Goal: Task Accomplishment & Management: Use online tool/utility

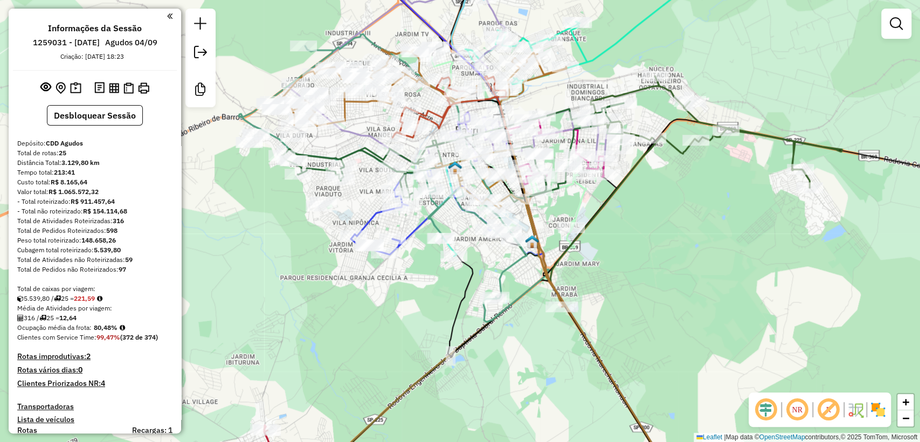
scroll to position [2100, 0]
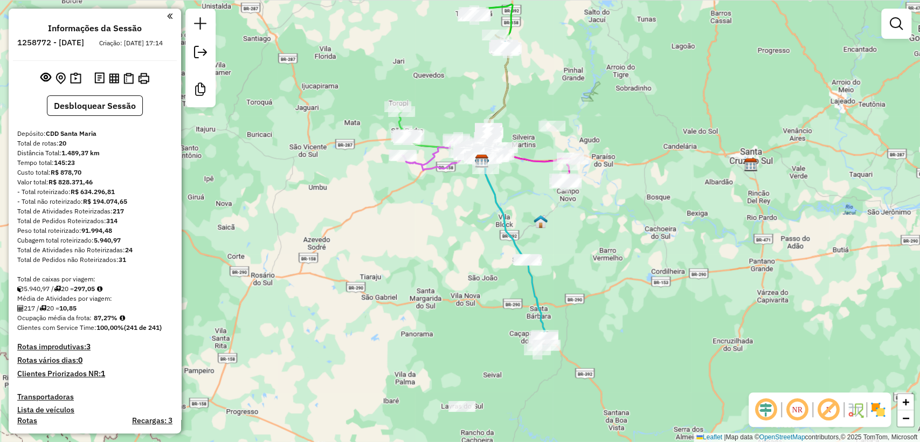
drag, startPoint x: 424, startPoint y: 337, endPoint x: 447, endPoint y: 281, distance: 60.2
click at [447, 281] on div "Janela de atendimento Grade de atendimento Capacidade Transportadoras Veículos …" at bounding box center [460, 221] width 920 height 442
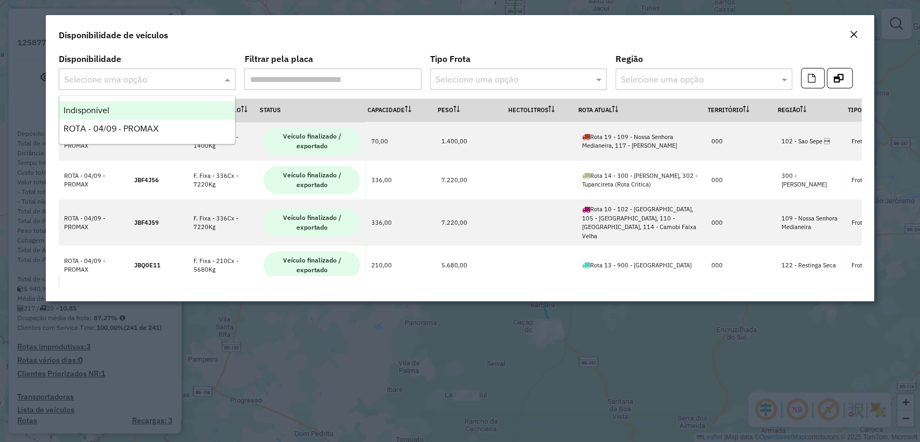
click at [185, 71] on div "Selecione uma opção" at bounding box center [147, 79] width 177 height 22
drag, startPoint x: 120, startPoint y: 106, endPoint x: 128, endPoint y: 110, distance: 8.9
click at [119, 106] on div "Indisponível" at bounding box center [147, 110] width 176 height 18
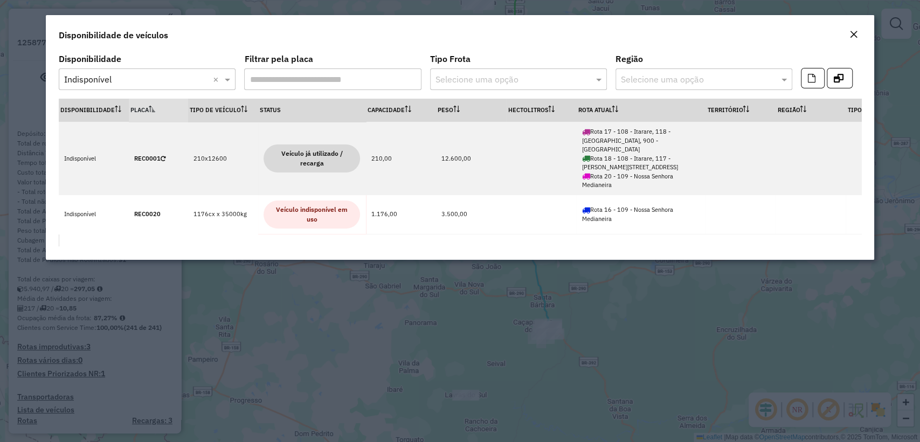
click at [852, 36] on em "Close" at bounding box center [854, 34] width 9 height 9
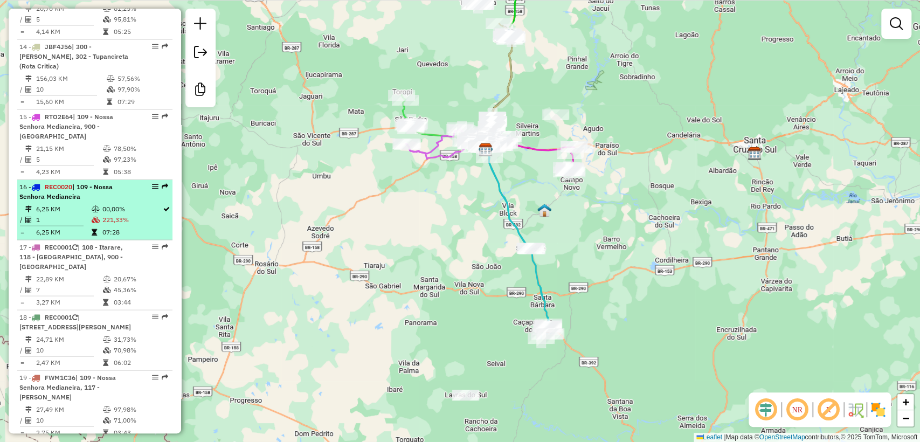
scroll to position [1377, 0]
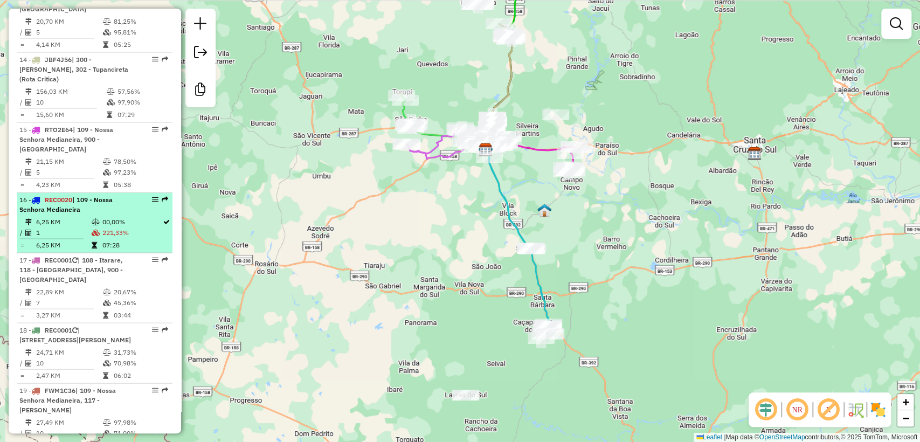
click at [79, 227] on td "1" at bounding box center [64, 232] width 56 height 11
select select "**********"
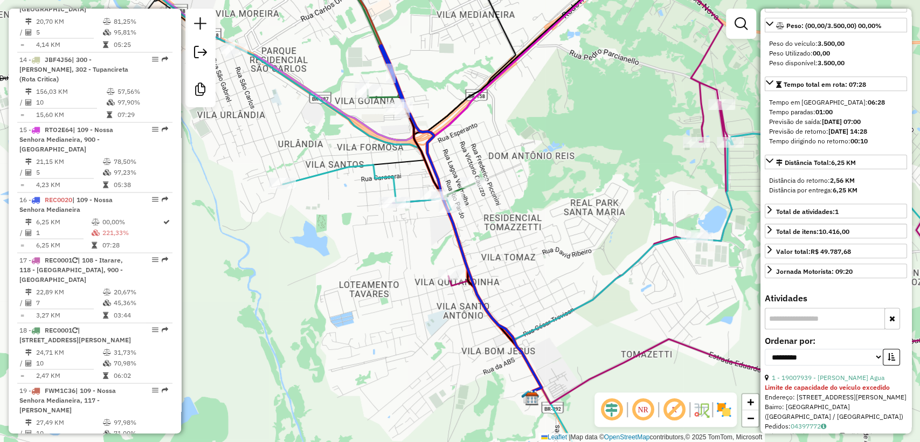
scroll to position [0, 0]
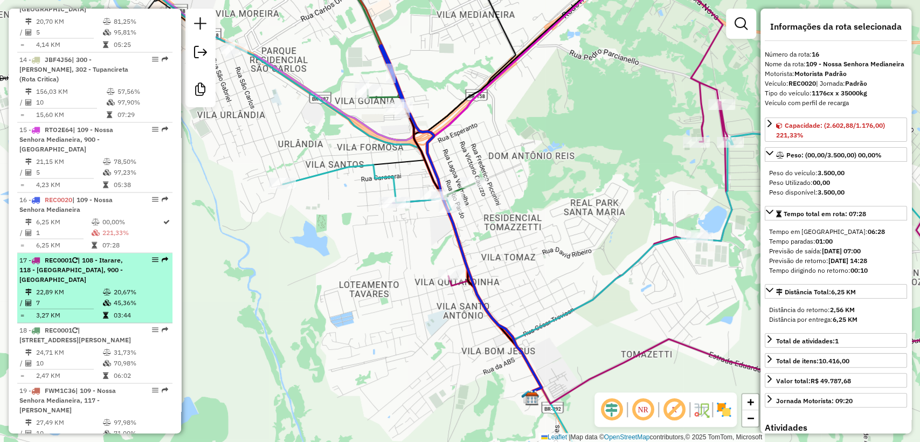
click at [108, 288] on icon at bounding box center [107, 291] width 8 height 6
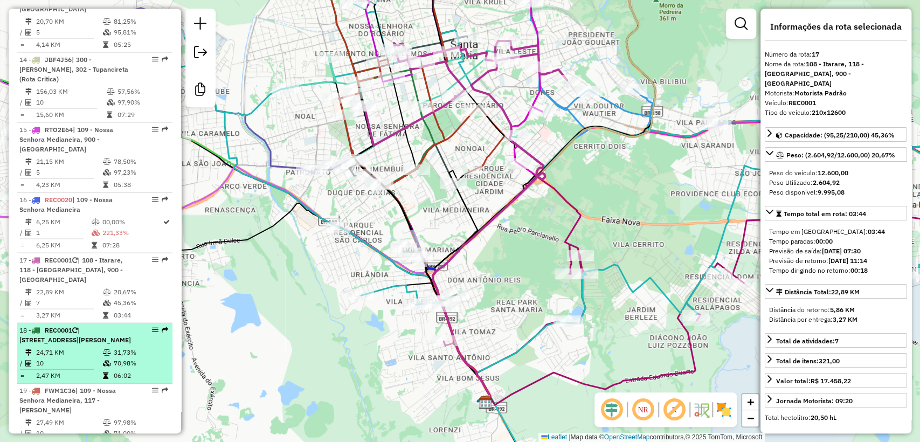
click at [109, 347] on td at bounding box center [107, 352] width 11 height 11
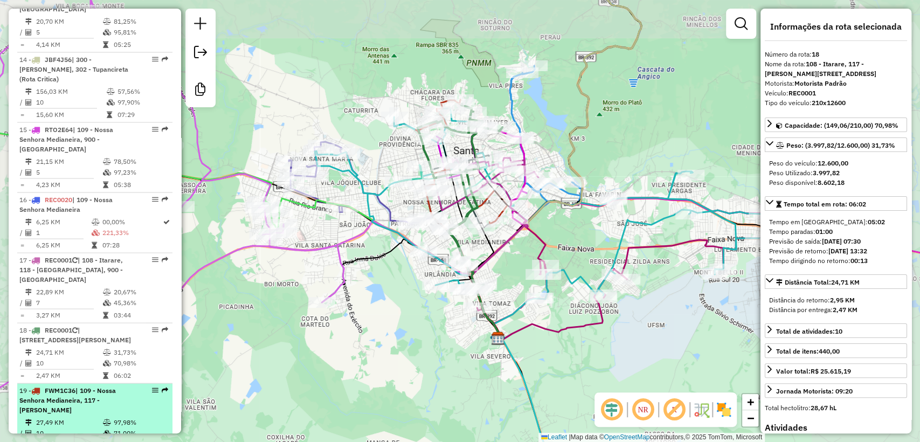
click at [102, 392] on div "19 - FWM1C36 | 109 - Nossa Senhora Medianeira, 117 - Salgado Filho" at bounding box center [76, 399] width 114 height 29
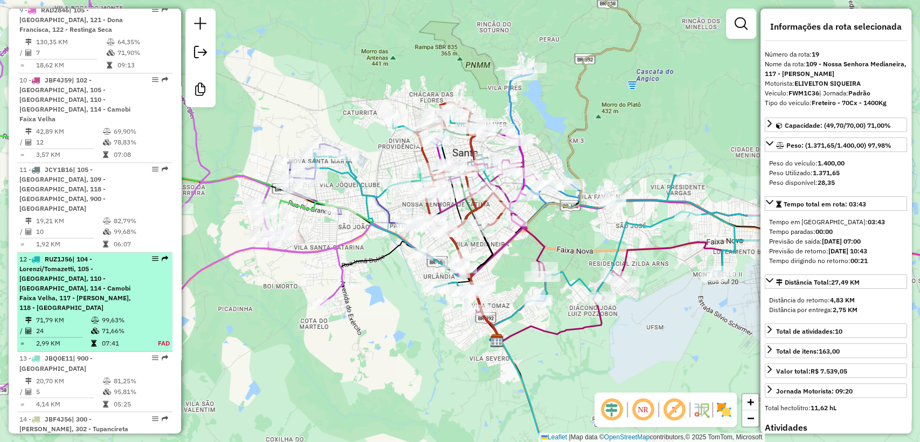
click at [103, 326] on td "71,66%" at bounding box center [123, 331] width 45 height 11
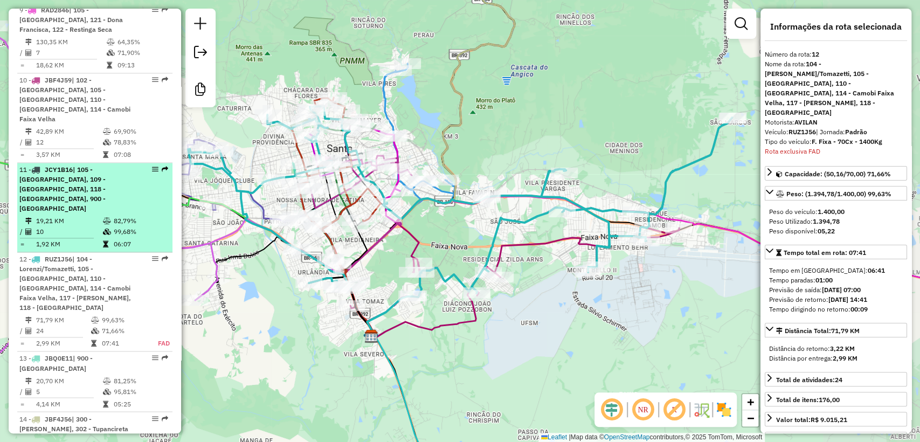
click at [120, 216] on table "19,21 KM 82,79% / 10 99,68% = 1,92 KM 06:07" at bounding box center [94, 233] width 151 height 34
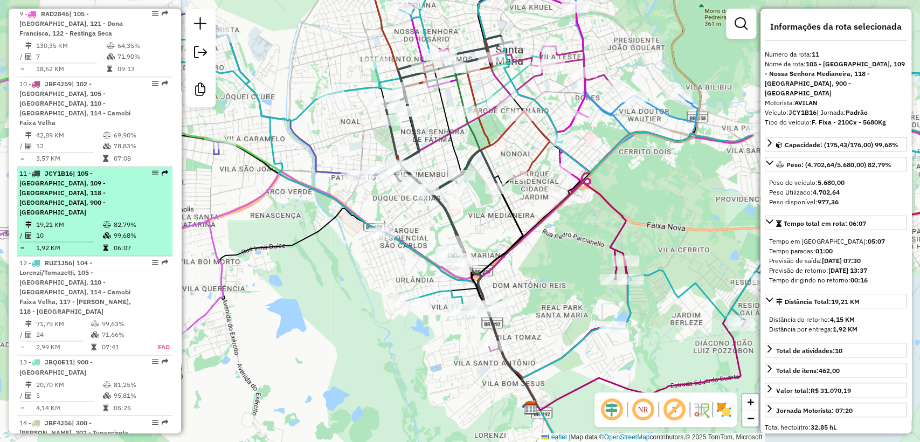
scroll to position [1001, 0]
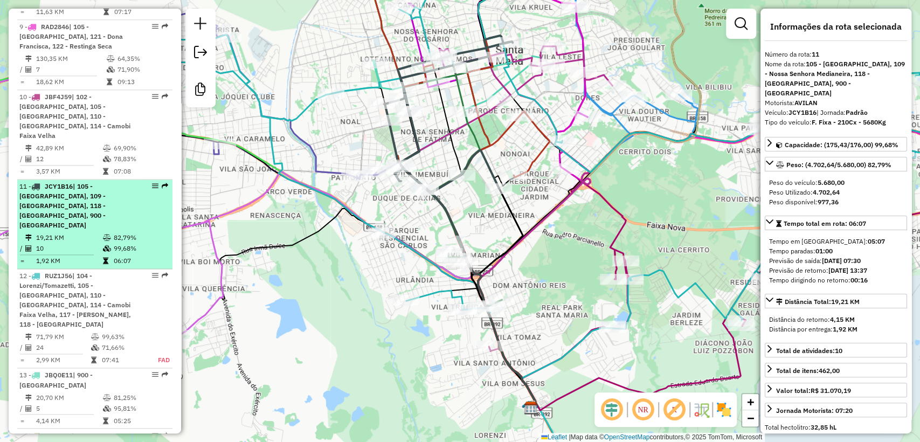
click at [121, 204] on div "11 - JCY1B16 | 105 - Urlandia, 109 - Nossa Senhora Medianeira, 118 - Vila Indep…" at bounding box center [76, 206] width 114 height 49
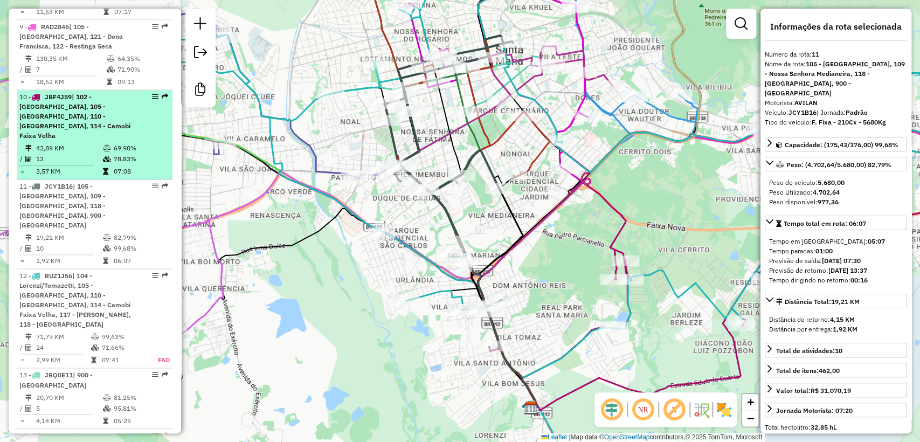
click at [113, 143] on td "69,90%" at bounding box center [140, 148] width 54 height 11
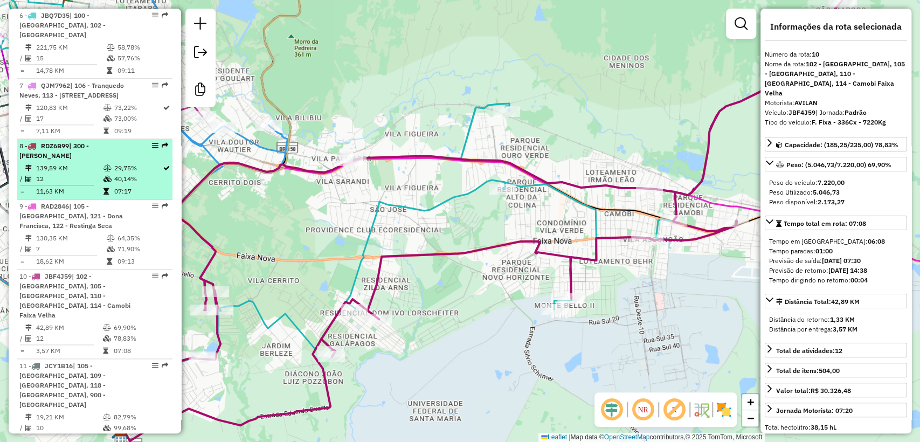
click at [96, 197] on td "11,63 KM" at bounding box center [69, 191] width 67 height 11
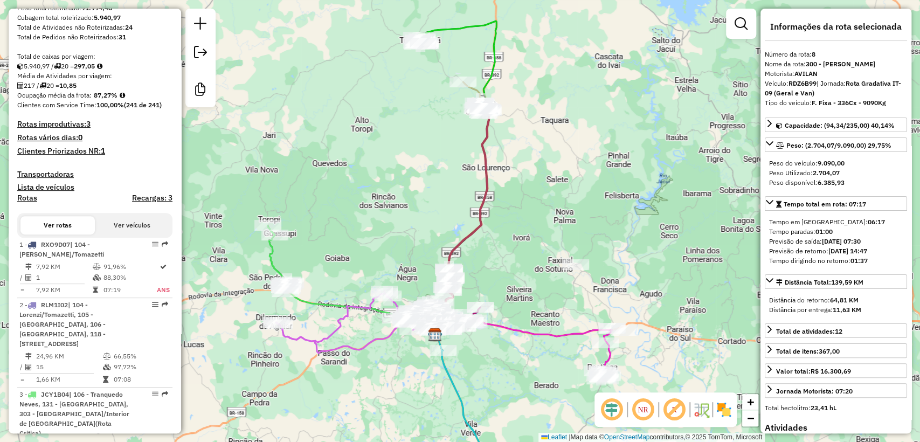
scroll to position [0, 0]
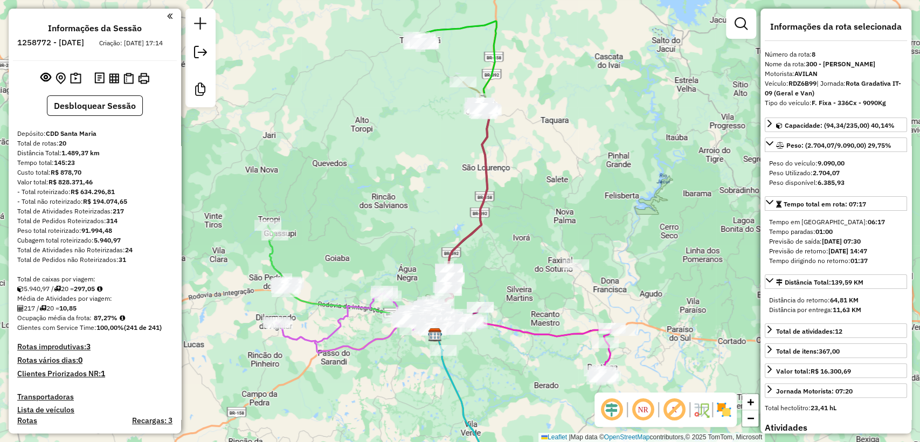
click at [141, 177] on div "Custo total: R$ 878,70" at bounding box center [94, 173] width 155 height 10
click at [216, 240] on div "Janela de atendimento Grade de atendimento Capacidade Transportadoras Veículos …" at bounding box center [460, 221] width 920 height 442
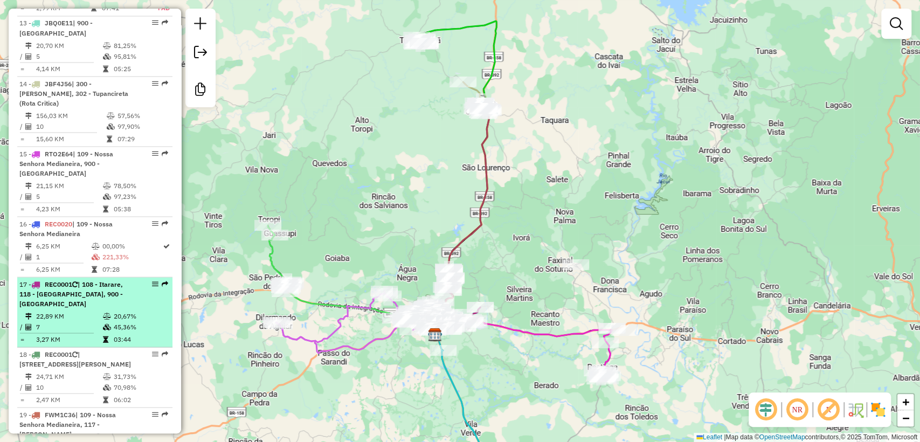
scroll to position [1377, 0]
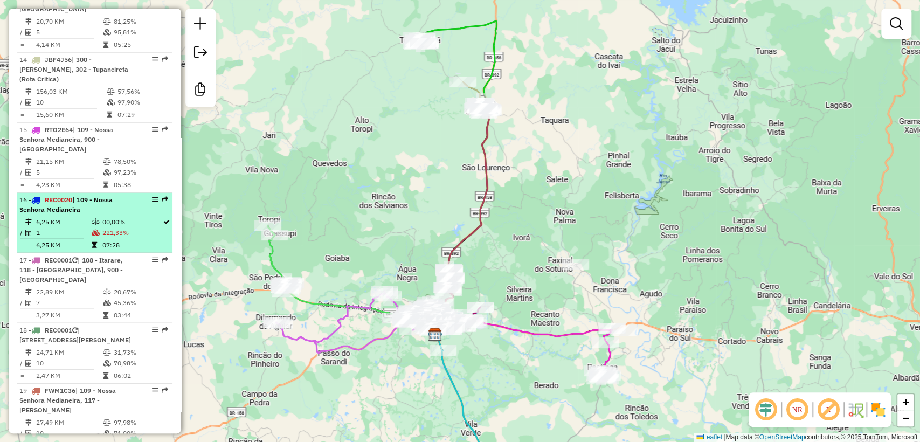
click at [110, 227] on td "221,33%" at bounding box center [132, 232] width 60 height 11
select select "**********"
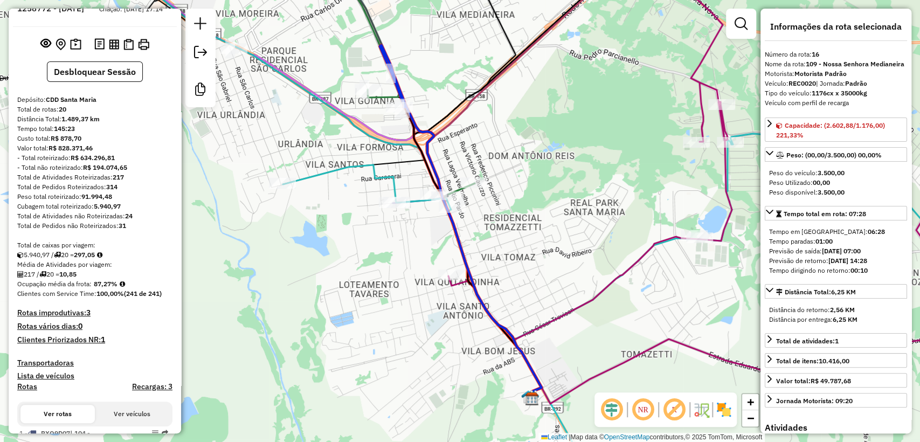
scroll to position [0, 0]
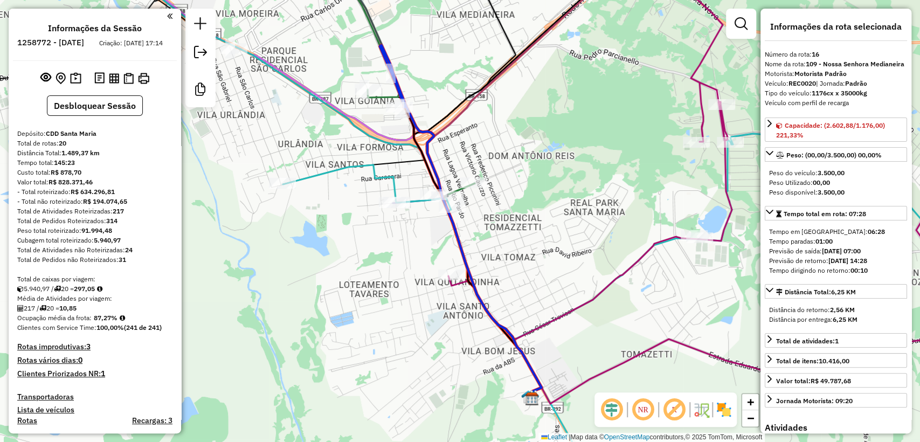
click at [375, 246] on div "Rota 12 - Placa RUZ1J56 19014668 - ESKIMO SORVETES Janela de atendimento Grade …" at bounding box center [460, 221] width 920 height 442
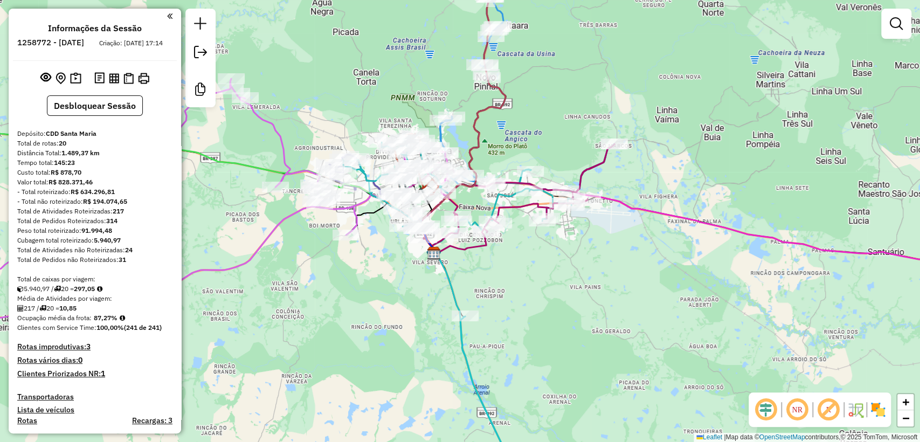
drag, startPoint x: 347, startPoint y: 279, endPoint x: 385, endPoint y: 265, distance: 41.3
click at [385, 265] on div "Janela de atendimento Grade de atendimento Capacidade Transportadoras Veículos …" at bounding box center [460, 221] width 920 height 442
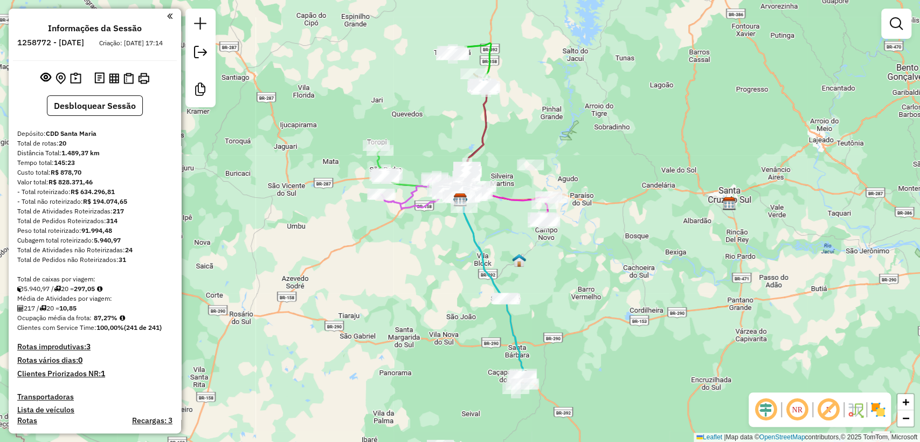
drag, startPoint x: 599, startPoint y: 372, endPoint x: 586, endPoint y: 306, distance: 66.9
click at [586, 306] on div "Janela de atendimento Grade de atendimento Capacidade Transportadoras Veículos …" at bounding box center [460, 221] width 920 height 442
